Goal: Communication & Community: Answer question/provide support

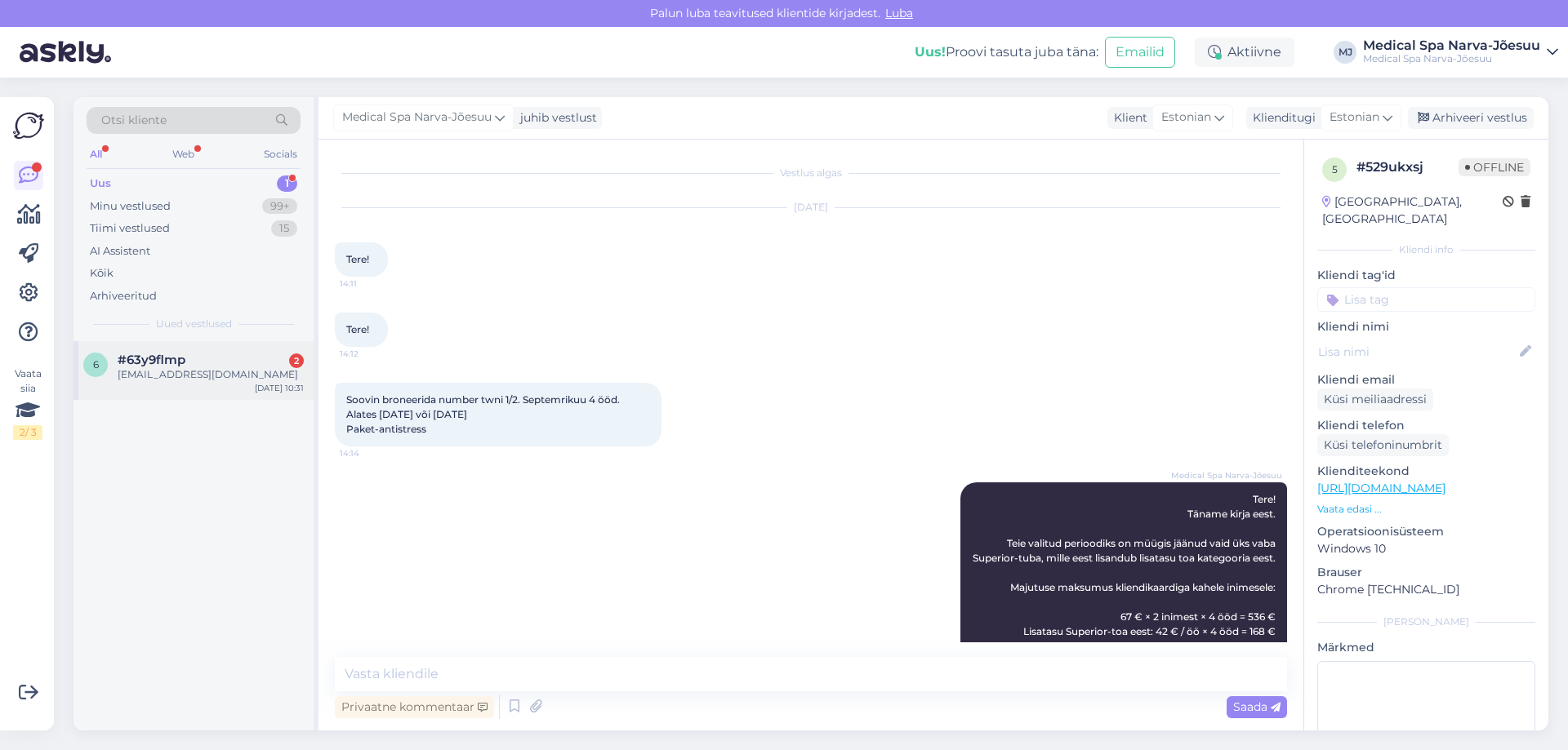
scroll to position [212, 0]
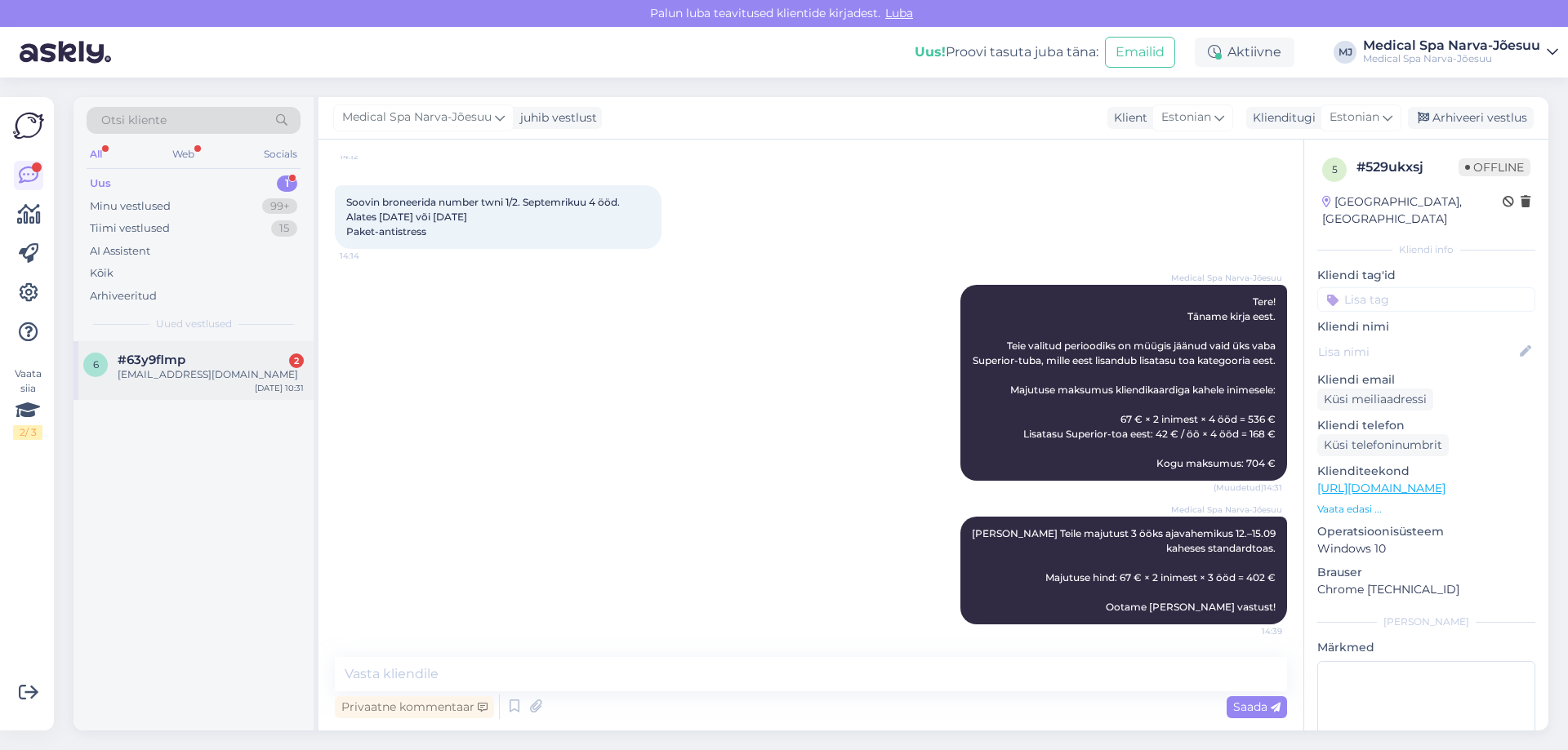
click at [196, 366] on div "#63y9flmp 2" at bounding box center [211, 360] width 186 height 15
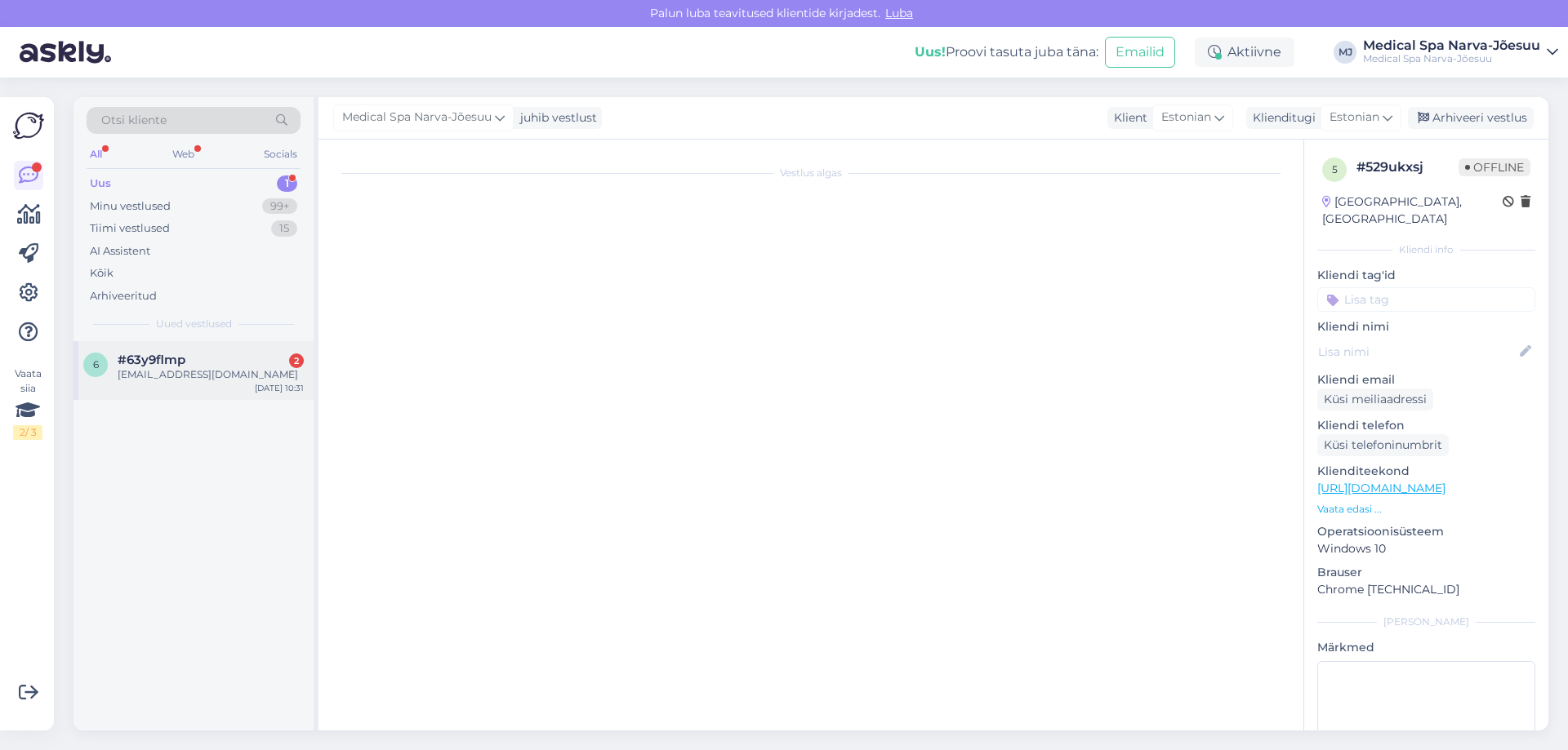
scroll to position [0, 0]
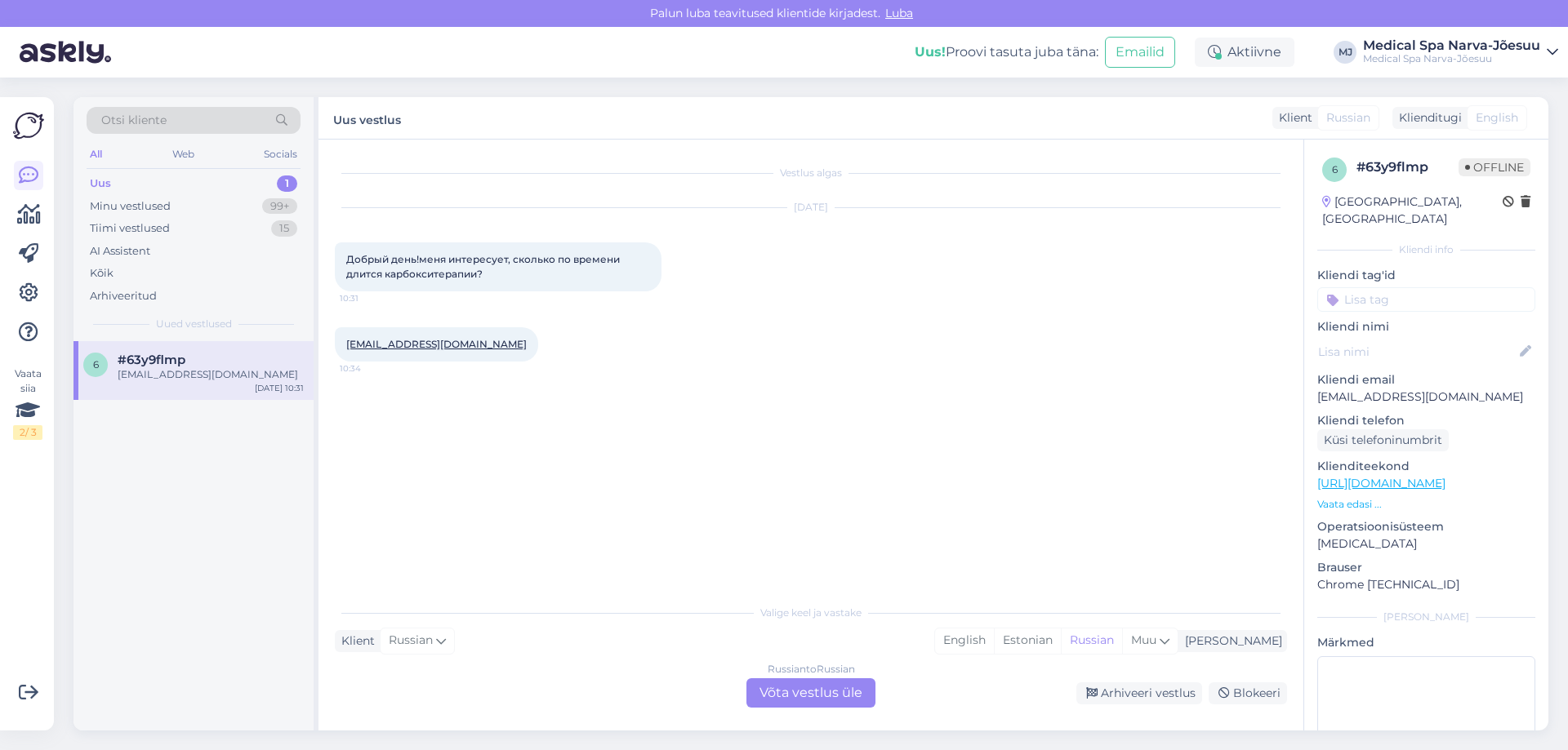
click at [840, 694] on div "Russian to Russian Võta vestlus üle" at bounding box center [810, 693] width 129 height 29
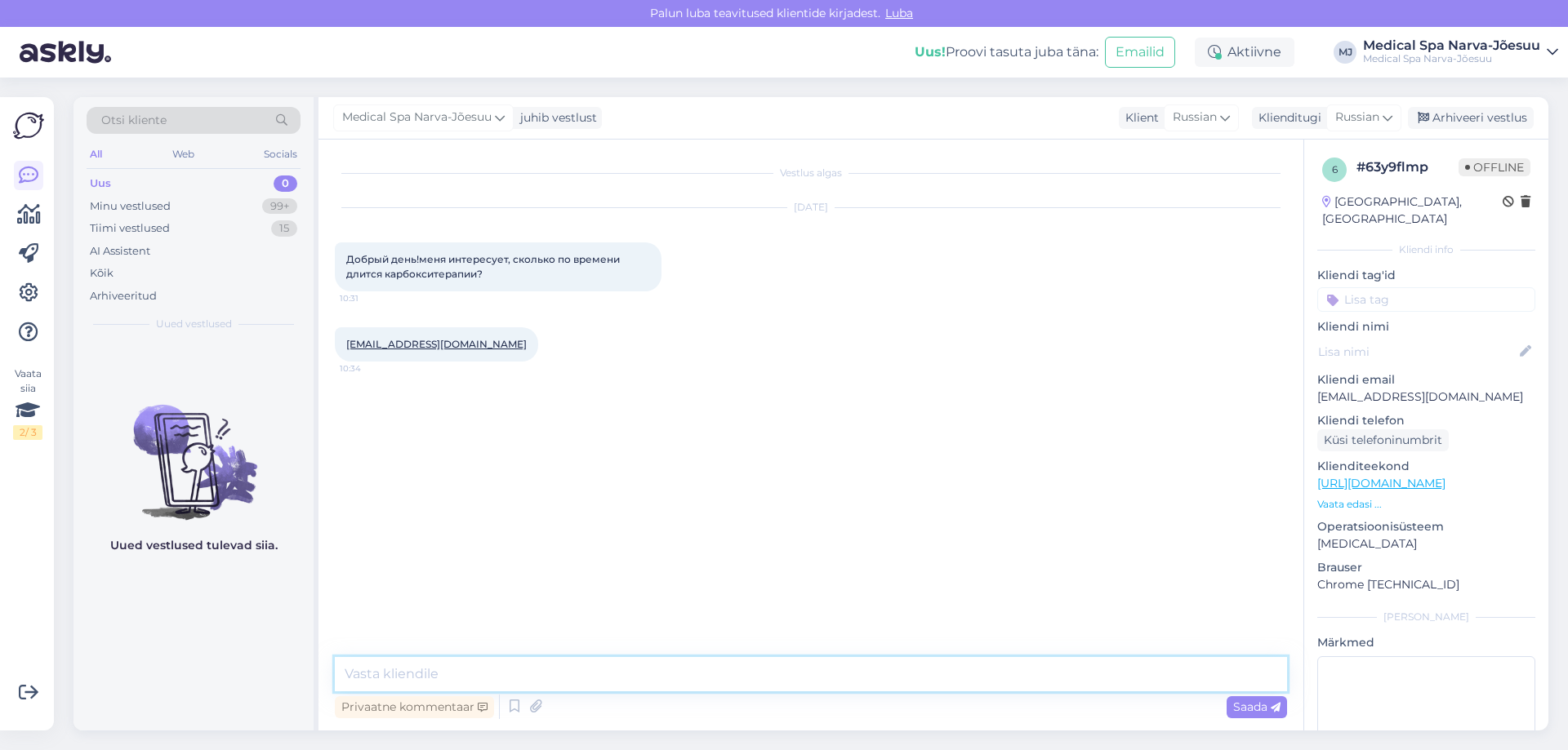
click at [526, 676] on textarea at bounding box center [810, 674] width 952 height 34
paste textarea "Добрый день! Процедура карбокситерапии занимает всего около 10 минут. Для дости…"
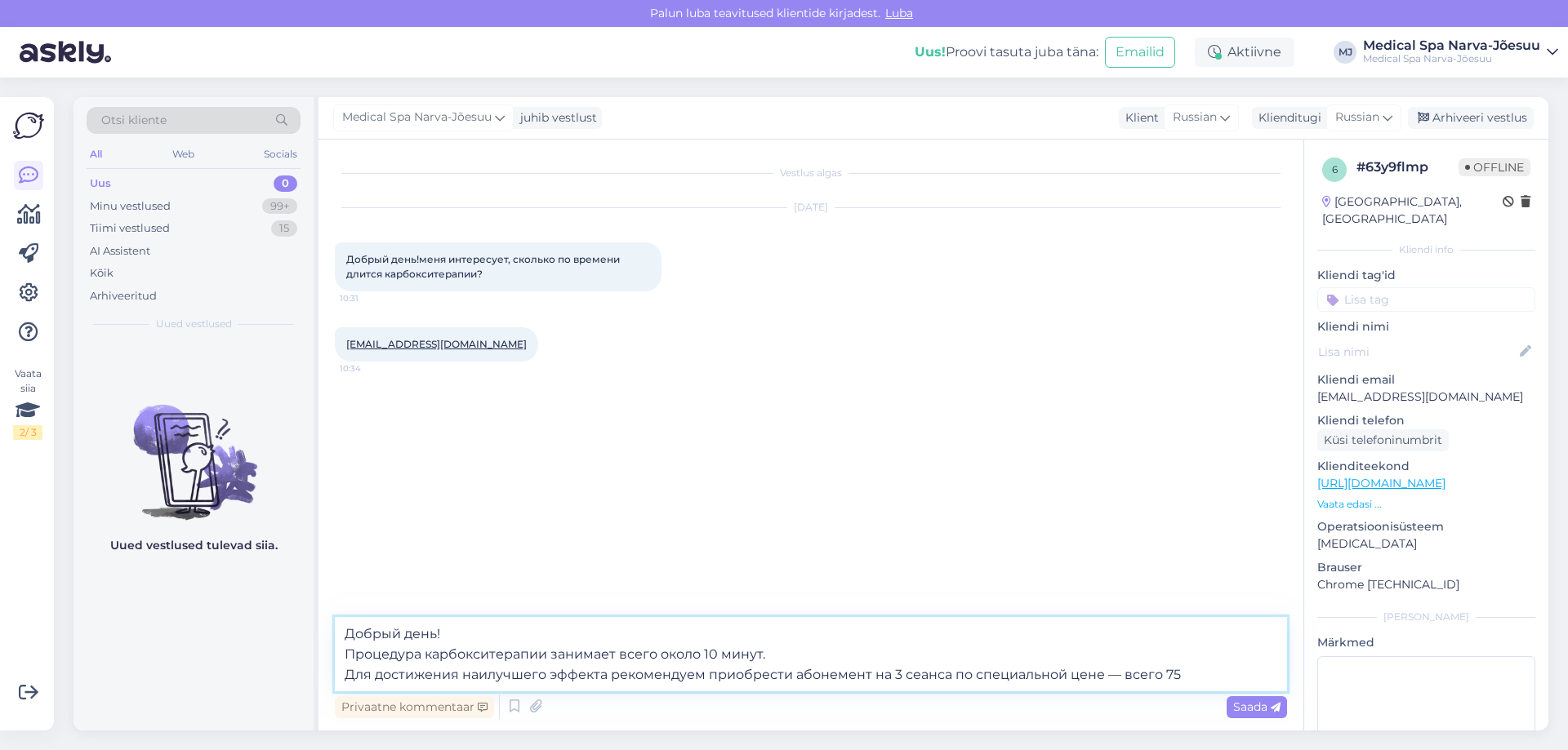
drag, startPoint x: 1154, startPoint y: 675, endPoint x: 974, endPoint y: 681, distance: 180.1
click at [974, 681] on textarea "Добрый день! Процедура карбокситерапии занимает всего около 10 минут. Для дости…" at bounding box center [810, 654] width 952 height 74
click at [993, 677] on textarea "Добрый день! Процедура карбокситерапии занимает всего около 10 минут. Для дости…" at bounding box center [810, 654] width 952 height 74
drag, startPoint x: 1010, startPoint y: 681, endPoint x: 345, endPoint y: 671, distance: 665.1
click at [345, 671] on textarea "Добрый день! Процедура карбокситерапии занимает всего около 10 минут. Для дости…" at bounding box center [810, 654] width 952 height 74
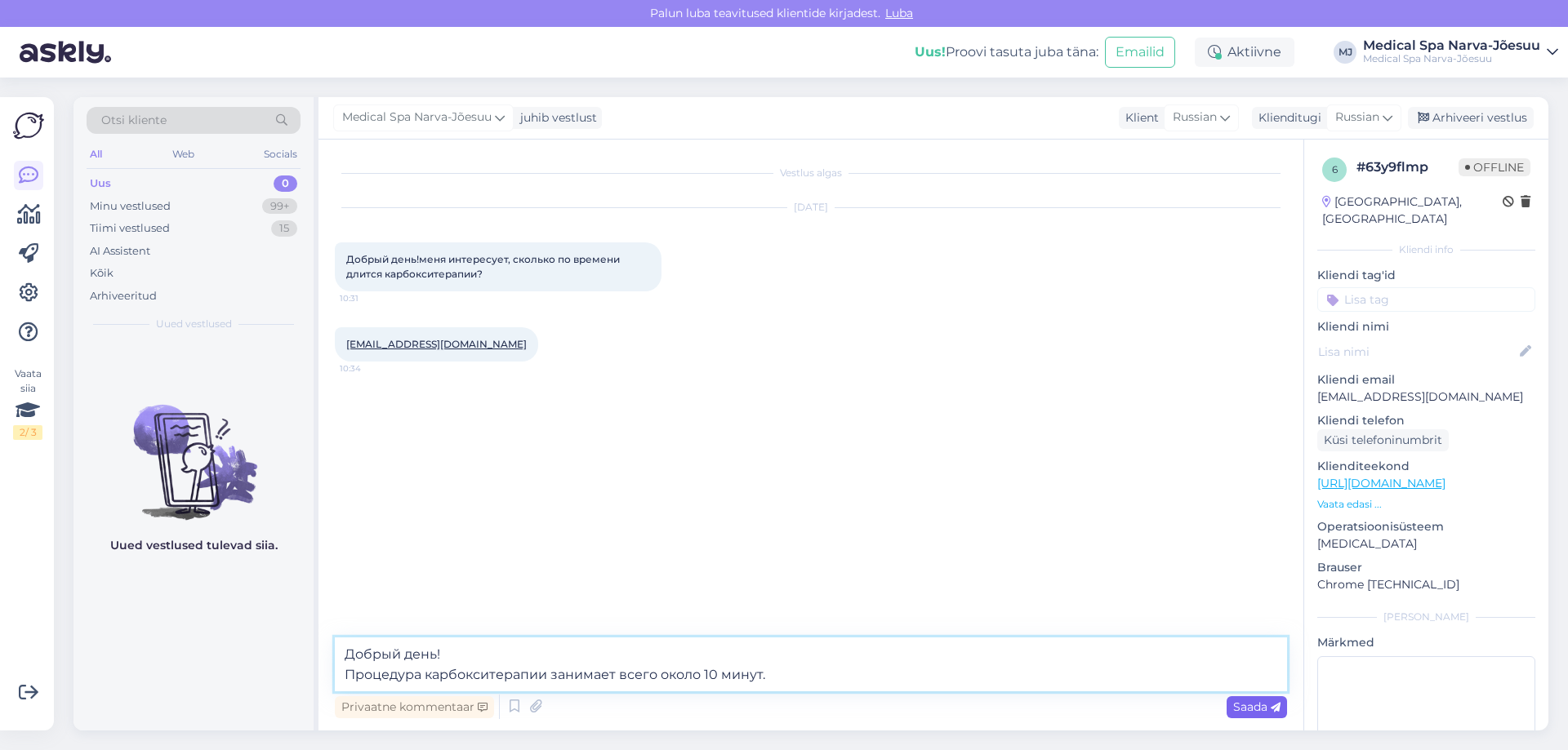
type textarea "Добрый день! Процедура карбокситерапии занимает всего около 10 минут."
click at [1249, 711] on span "Saada" at bounding box center [1257, 708] width 47 height 15
